Goal: Find specific page/section: Find specific page/section

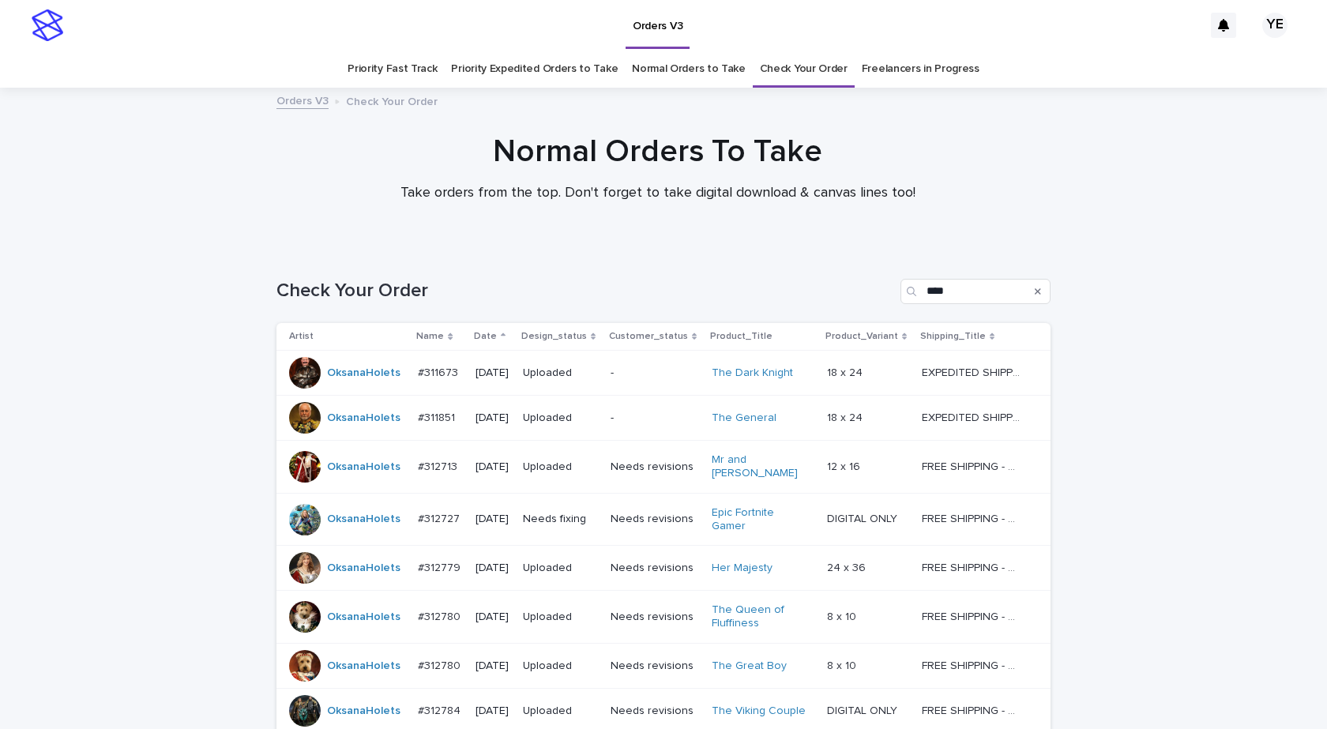
scroll to position [266, 0]
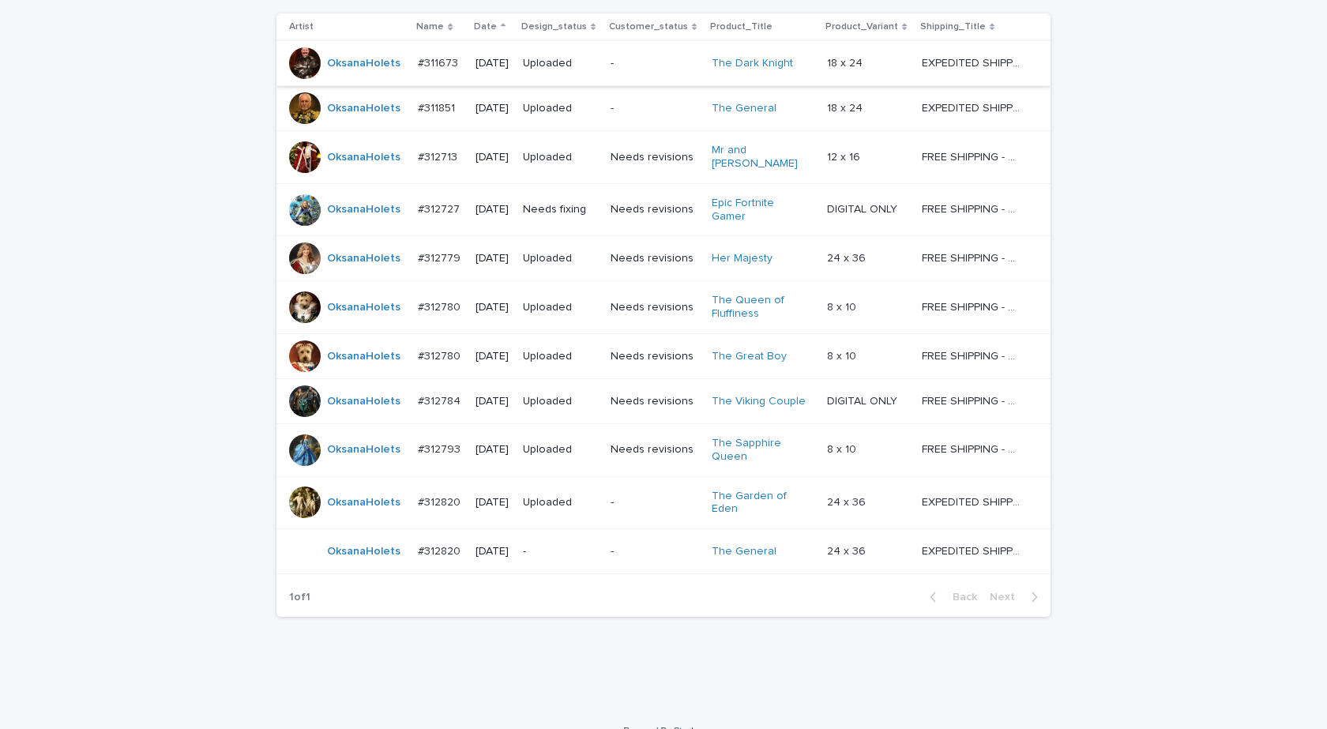
scroll to position [311, 0]
